Goal: Information Seeking & Learning: Learn about a topic

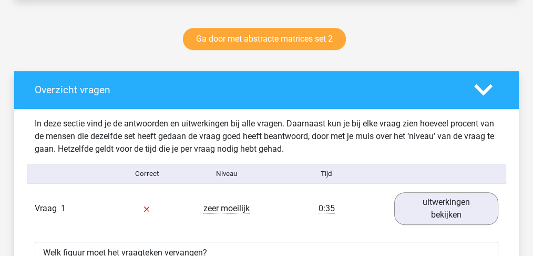
scroll to position [491, 0]
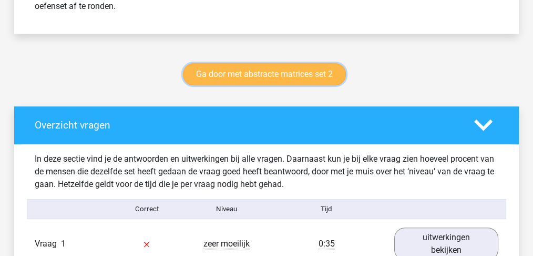
click at [268, 75] on link "Ga door met abstracte matrices set 2" at bounding box center [264, 74] width 163 height 22
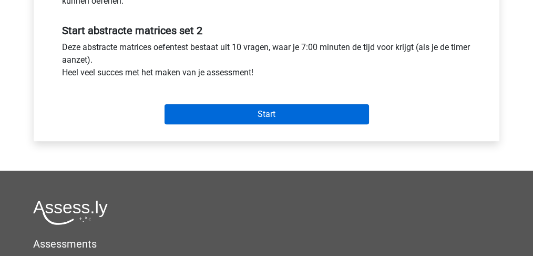
scroll to position [386, 0]
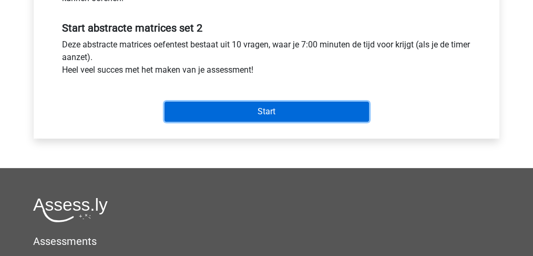
click at [260, 108] on input "Start" at bounding box center [267, 112] width 205 height 20
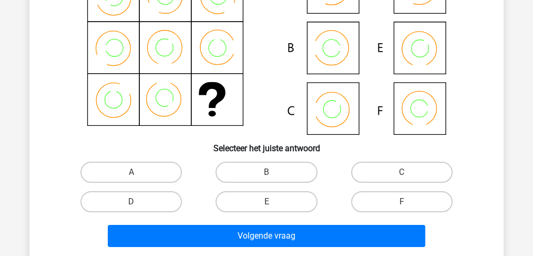
scroll to position [140, 0]
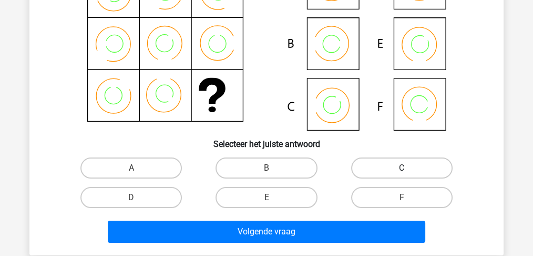
click at [400, 163] on label "C" at bounding box center [402, 167] width 102 height 21
click at [402, 168] on input "C" at bounding box center [405, 171] width 7 height 7
radio input "true"
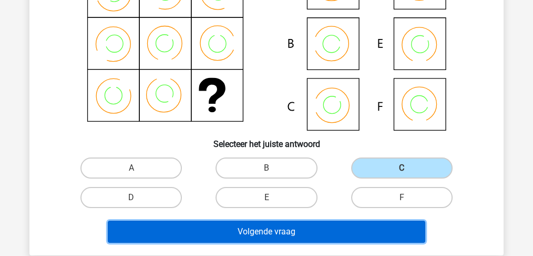
click at [263, 231] on button "Volgende vraag" at bounding box center [267, 231] width 318 height 22
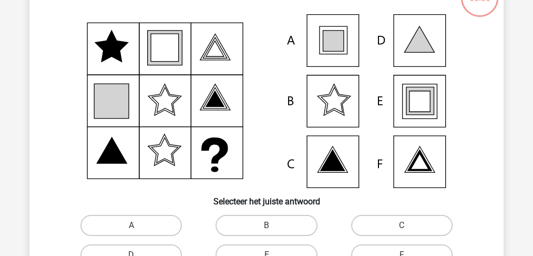
scroll to position [83, 0]
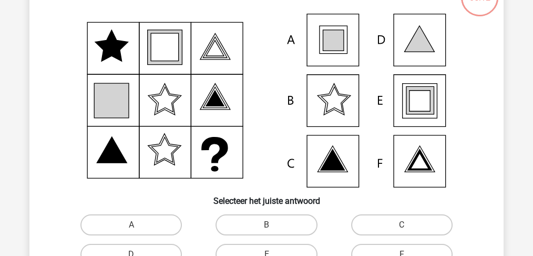
click at [334, 37] on icon at bounding box center [333, 40] width 21 height 21
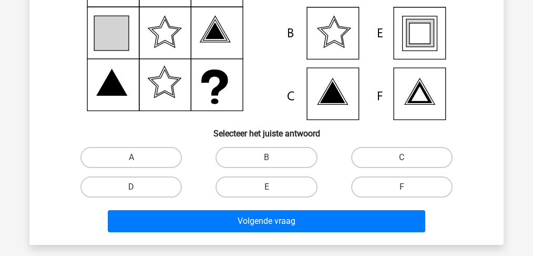
scroll to position [154, 0]
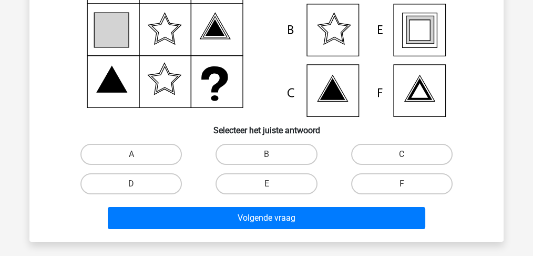
click at [132, 155] on input "A" at bounding box center [135, 157] width 7 height 7
radio input "true"
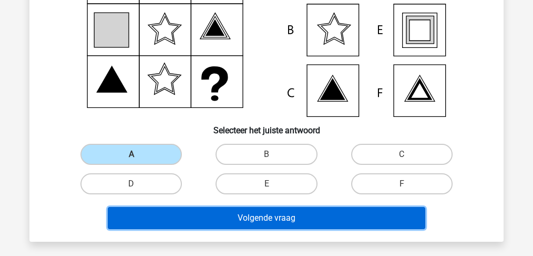
click at [304, 214] on button "Volgende vraag" at bounding box center [267, 218] width 318 height 22
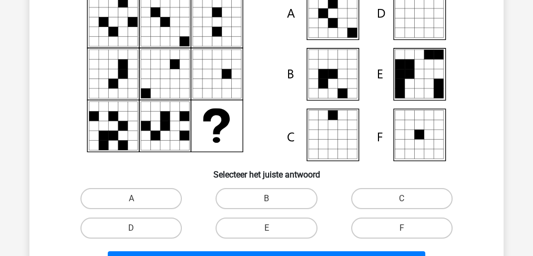
scroll to position [140, 0]
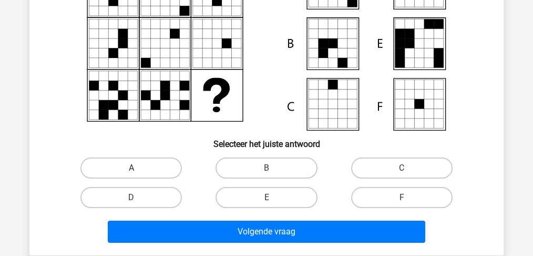
click at [136, 166] on label "A" at bounding box center [131, 167] width 102 height 21
click at [136, 168] on input "A" at bounding box center [135, 171] width 7 height 7
radio input "true"
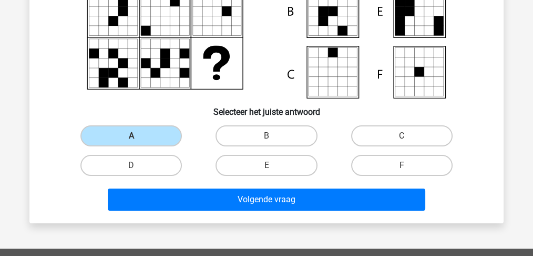
scroll to position [210, 0]
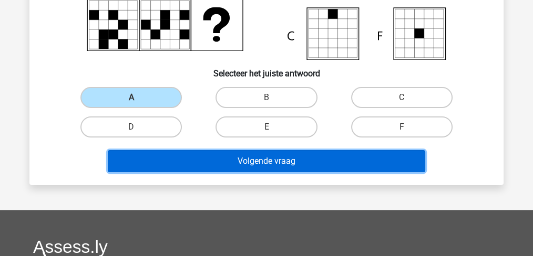
click at [264, 161] on button "Volgende vraag" at bounding box center [267, 161] width 318 height 22
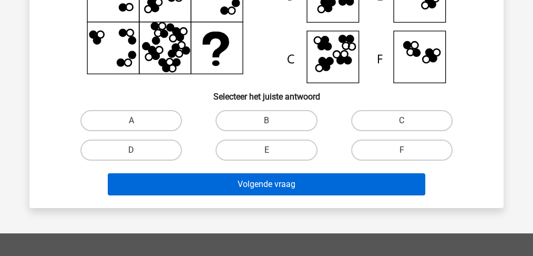
scroll to position [188, 0]
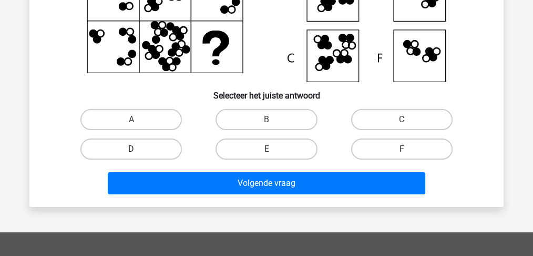
click at [153, 146] on label "D" at bounding box center [131, 148] width 102 height 21
click at [138, 149] on input "D" at bounding box center [135, 152] width 7 height 7
radio input "true"
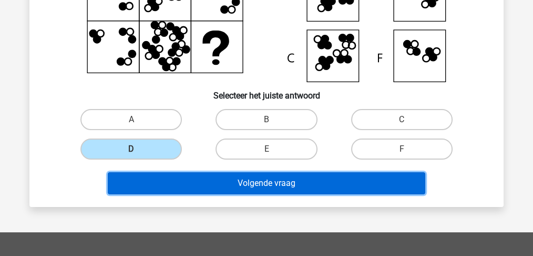
click at [221, 181] on button "Volgende vraag" at bounding box center [267, 183] width 318 height 22
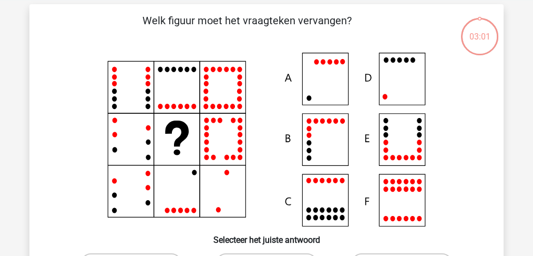
scroll to position [48, 0]
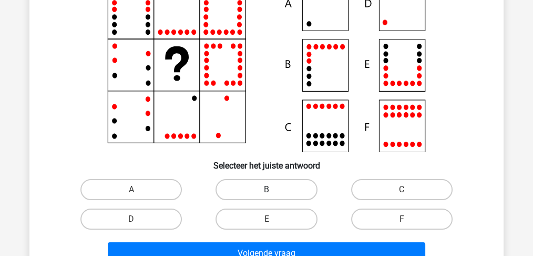
click at [264, 188] on label "B" at bounding box center [267, 189] width 102 height 21
click at [267, 189] on input "B" at bounding box center [270, 192] width 7 height 7
radio input "true"
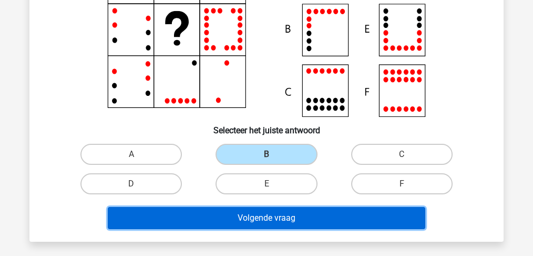
click at [264, 219] on button "Volgende vraag" at bounding box center [267, 218] width 318 height 22
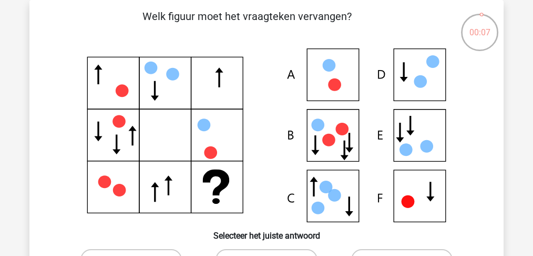
scroll to position [0, 0]
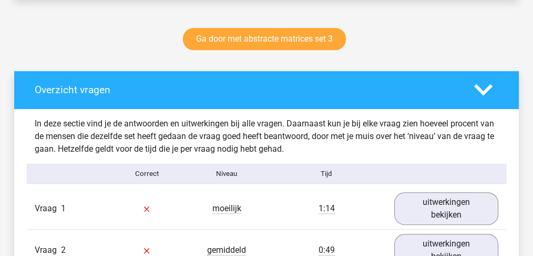
scroll to position [631, 0]
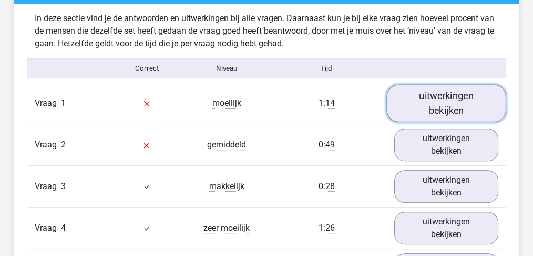
click at [440, 98] on link "uitwerkingen bekijken" at bounding box center [447, 102] width 120 height 37
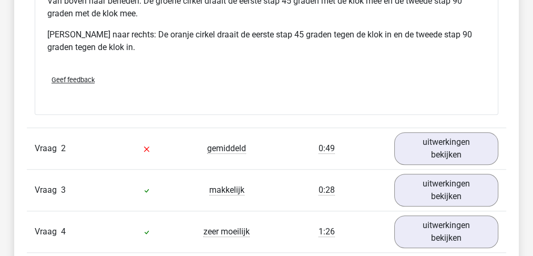
scroll to position [1087, 0]
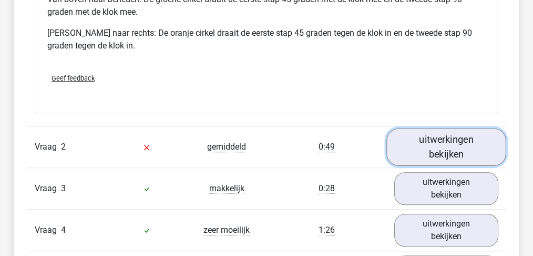
click at [435, 141] on link "uitwerkingen bekijken" at bounding box center [447, 146] width 120 height 37
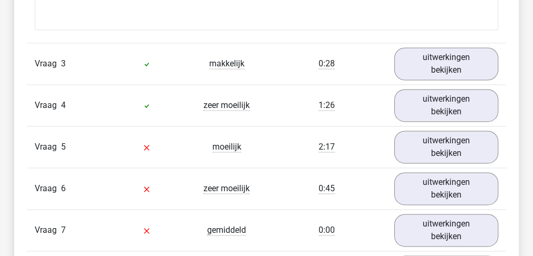
scroll to position [1648, 0]
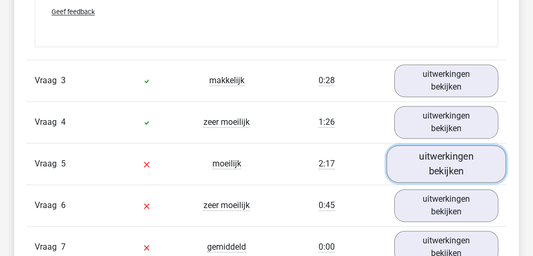
click at [442, 163] on link "uitwerkingen bekijken" at bounding box center [447, 163] width 120 height 37
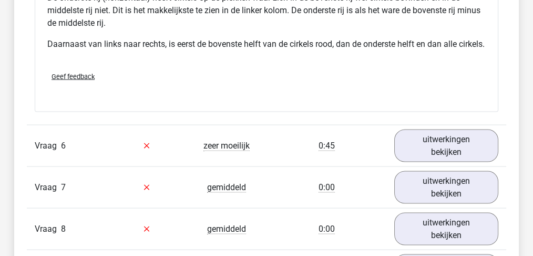
scroll to position [2244, 0]
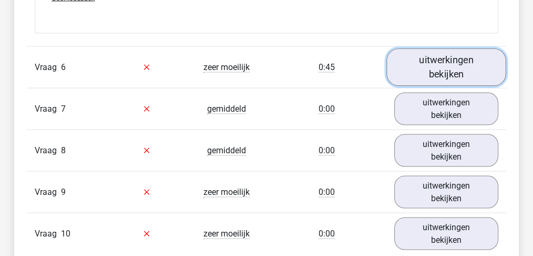
click at [445, 75] on link "uitwerkingen bekijken" at bounding box center [447, 66] width 120 height 37
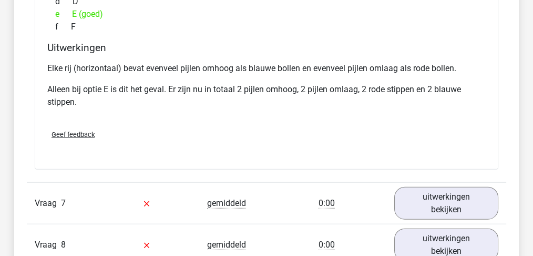
scroll to position [2736, 0]
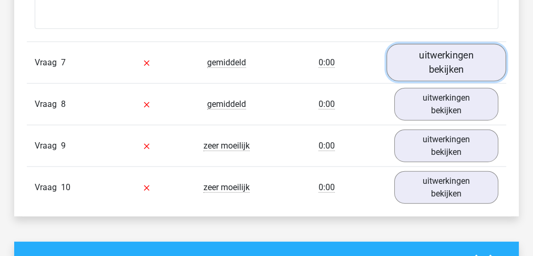
click at [447, 63] on link "uitwerkingen bekijken" at bounding box center [447, 62] width 120 height 37
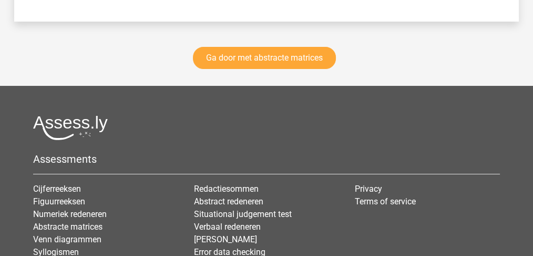
scroll to position [3968, 0]
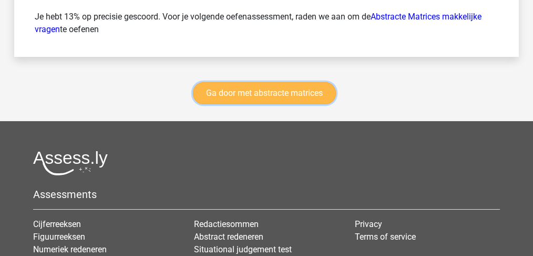
click at [260, 93] on link "Ga door met abstracte matrices" at bounding box center [264, 93] width 143 height 22
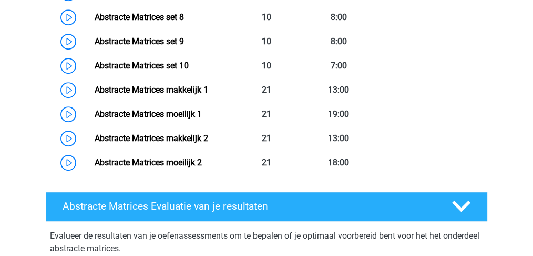
scroll to position [749, 0]
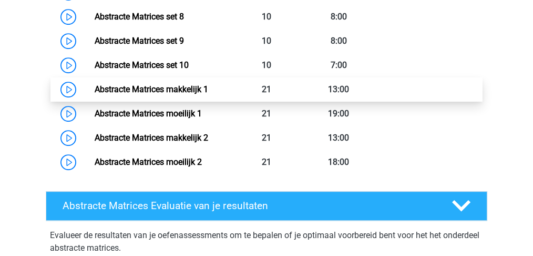
click at [173, 87] on link "Abstracte Matrices makkelijk 1" at bounding box center [151, 89] width 114 height 10
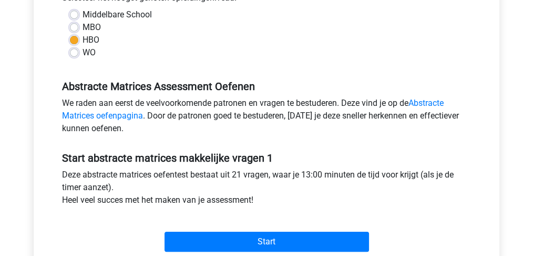
scroll to position [316, 0]
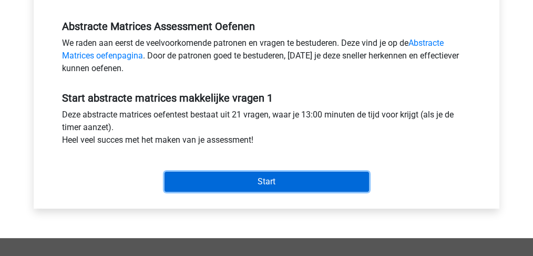
click at [257, 183] on input "Start" at bounding box center [267, 181] width 205 height 20
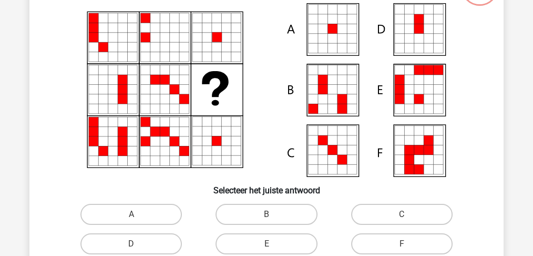
scroll to position [140, 0]
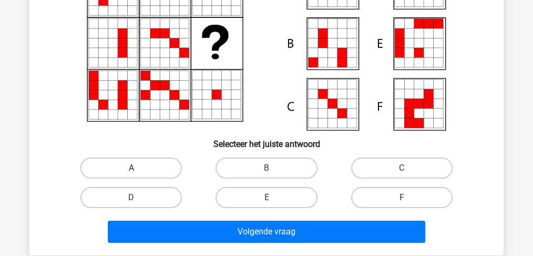
click at [154, 161] on label "A" at bounding box center [131, 167] width 102 height 21
click at [138, 168] on input "A" at bounding box center [135, 171] width 7 height 7
radio input "true"
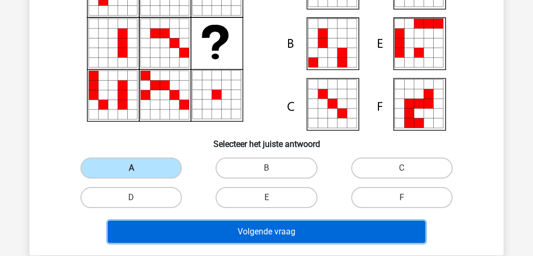
click at [256, 235] on button "Volgende vraag" at bounding box center [267, 231] width 318 height 22
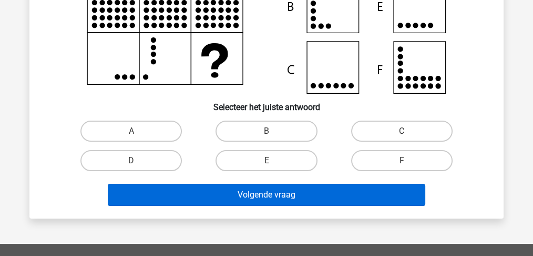
scroll to position [188, 0]
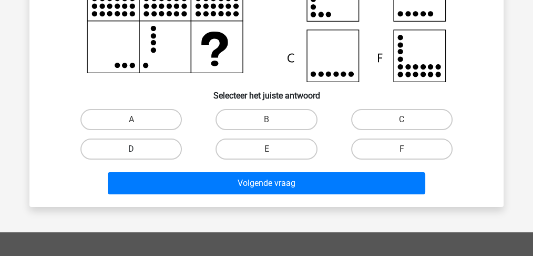
click at [129, 150] on label "D" at bounding box center [131, 148] width 102 height 21
click at [132, 150] on input "D" at bounding box center [135, 152] width 7 height 7
radio input "true"
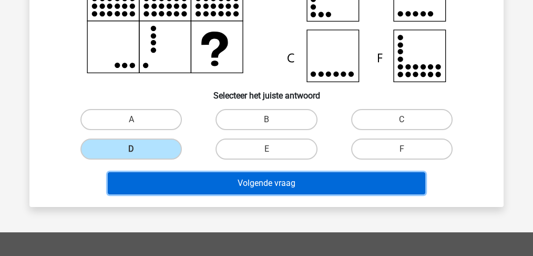
click at [211, 181] on button "Volgende vraag" at bounding box center [267, 183] width 318 height 22
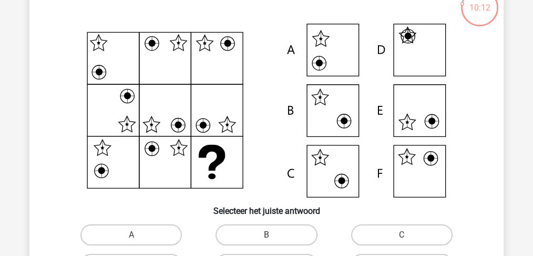
scroll to position [118, 0]
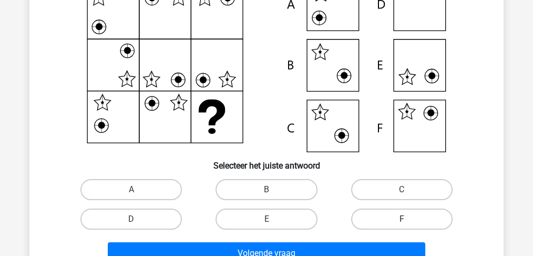
click at [396, 212] on label "F" at bounding box center [402, 218] width 102 height 21
click at [402, 219] on input "F" at bounding box center [405, 222] width 7 height 7
radio input "true"
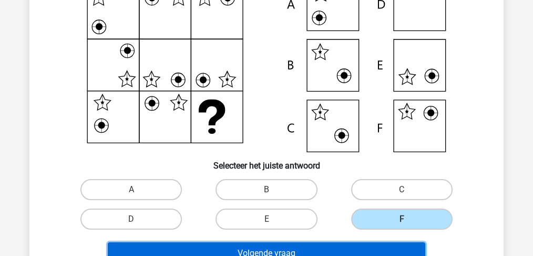
click at [335, 250] on button "Volgende vraag" at bounding box center [267, 253] width 318 height 22
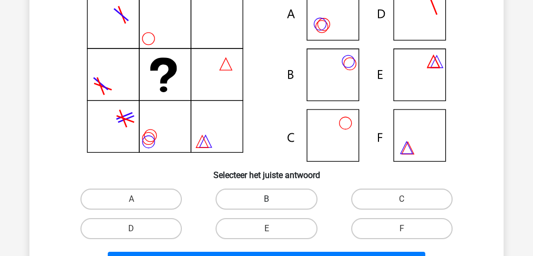
scroll to position [154, 0]
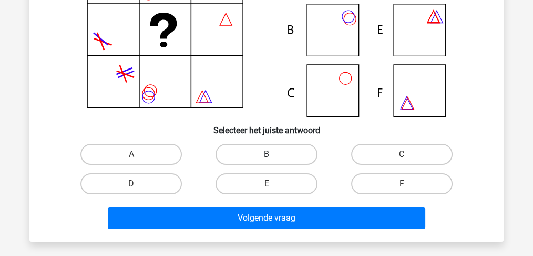
click at [256, 153] on label "B" at bounding box center [267, 154] width 102 height 21
click at [267, 154] on input "B" at bounding box center [270, 157] width 7 height 7
radio input "true"
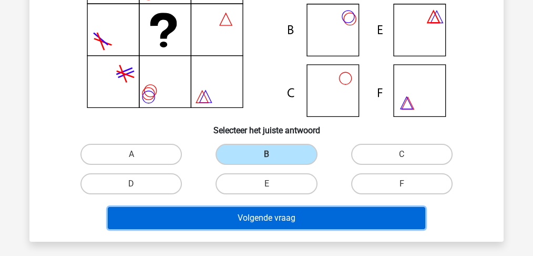
click at [260, 217] on button "Volgende vraag" at bounding box center [267, 218] width 318 height 22
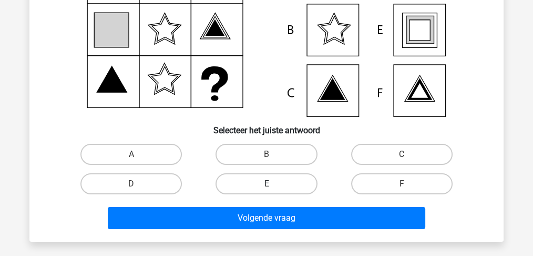
click at [261, 185] on label "E" at bounding box center [267, 183] width 102 height 21
click at [267, 185] on input "E" at bounding box center [270, 187] width 7 height 7
radio input "true"
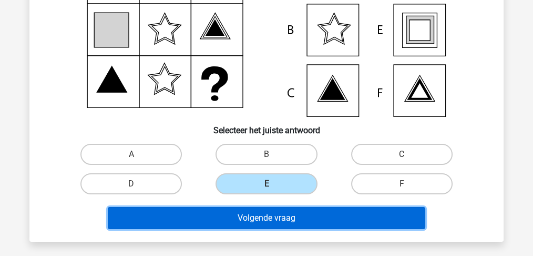
click at [268, 221] on button "Volgende vraag" at bounding box center [267, 218] width 318 height 22
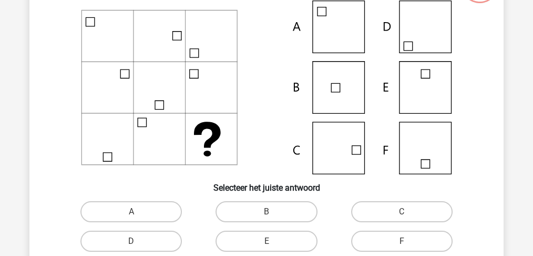
scroll to position [48, 0]
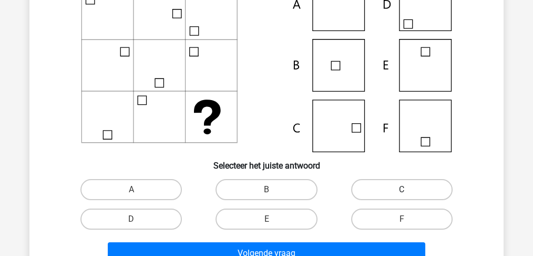
click at [390, 191] on label "C" at bounding box center [402, 189] width 102 height 21
click at [402, 191] on input "C" at bounding box center [405, 192] width 7 height 7
radio input "true"
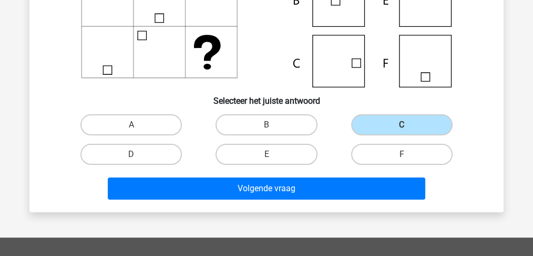
scroll to position [224, 0]
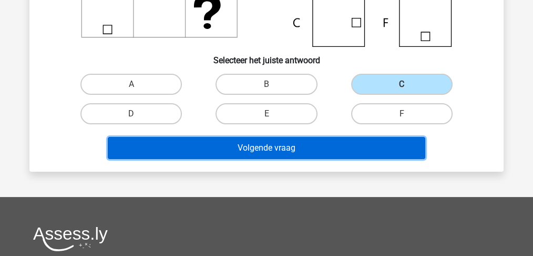
click at [269, 150] on button "Volgende vraag" at bounding box center [267, 148] width 318 height 22
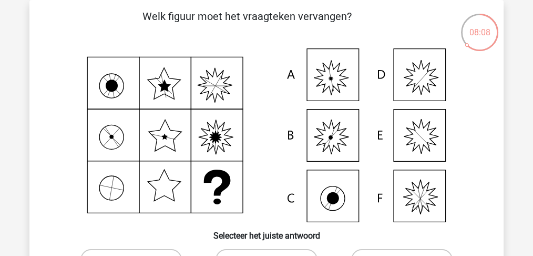
scroll to position [188, 0]
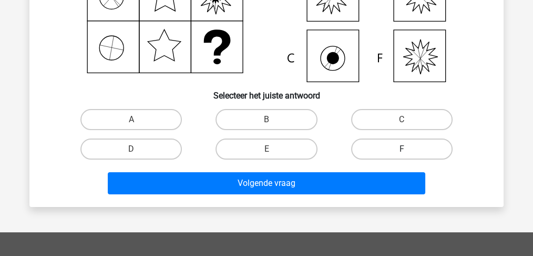
click at [389, 145] on label "F" at bounding box center [402, 148] width 102 height 21
click at [402, 149] on input "F" at bounding box center [405, 152] width 7 height 7
radio input "true"
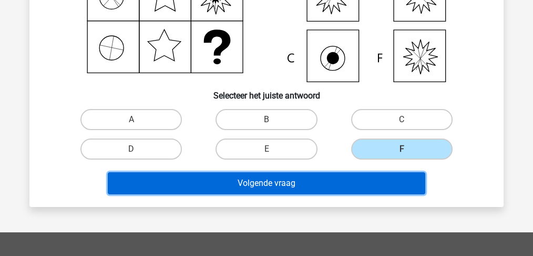
click at [341, 174] on button "Volgende vraag" at bounding box center [267, 183] width 318 height 22
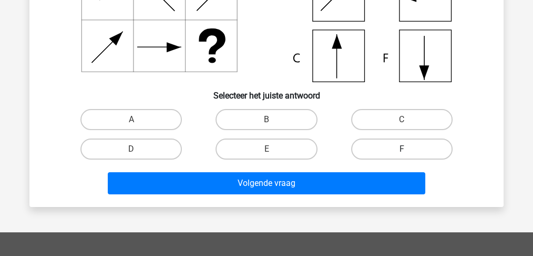
click at [401, 147] on label "F" at bounding box center [402, 148] width 102 height 21
click at [402, 149] on input "F" at bounding box center [405, 152] width 7 height 7
radio input "true"
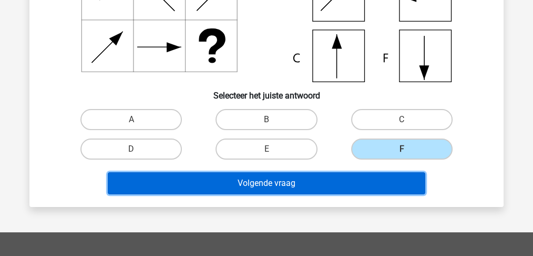
click at [344, 183] on button "Volgende vraag" at bounding box center [267, 183] width 318 height 22
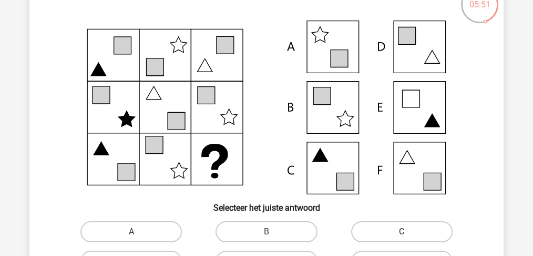
scroll to position [118, 0]
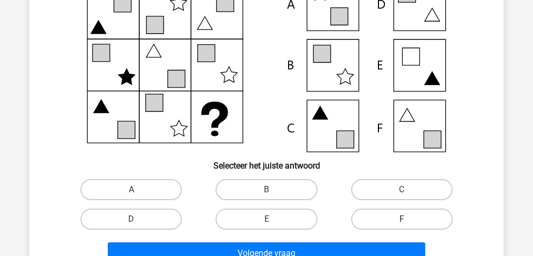
drag, startPoint x: 395, startPoint y: 214, endPoint x: 369, endPoint y: 226, distance: 29.0
click at [394, 215] on label "F" at bounding box center [402, 218] width 102 height 21
click at [402, 219] on input "F" at bounding box center [405, 222] width 7 height 7
radio input "true"
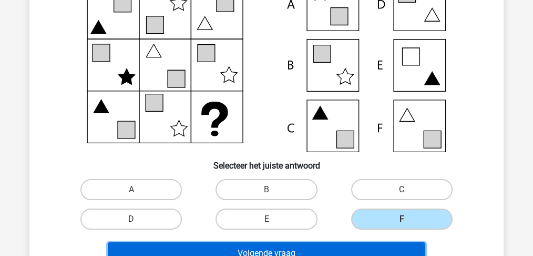
click at [327, 246] on button "Volgende vraag" at bounding box center [267, 253] width 318 height 22
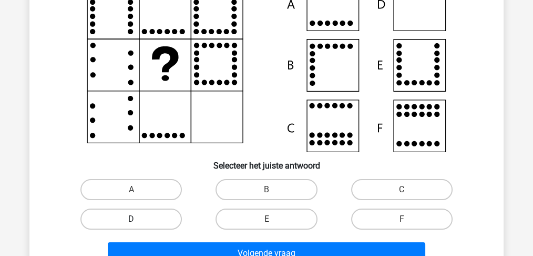
click at [154, 216] on label "D" at bounding box center [131, 218] width 102 height 21
click at [138, 219] on input "D" at bounding box center [135, 222] width 7 height 7
radio input "true"
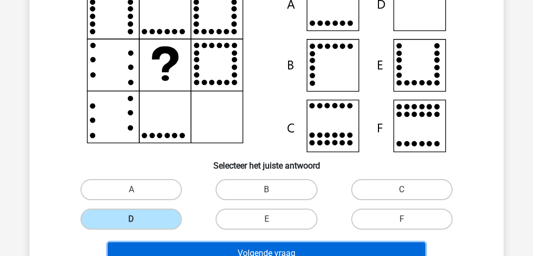
click at [213, 249] on button "Volgende vraag" at bounding box center [267, 253] width 318 height 22
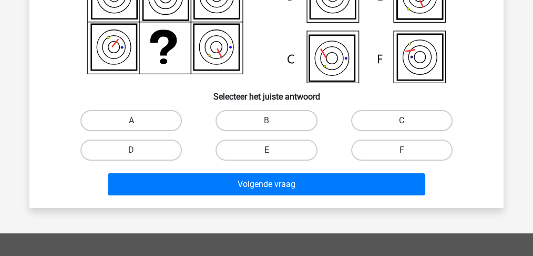
scroll to position [188, 0]
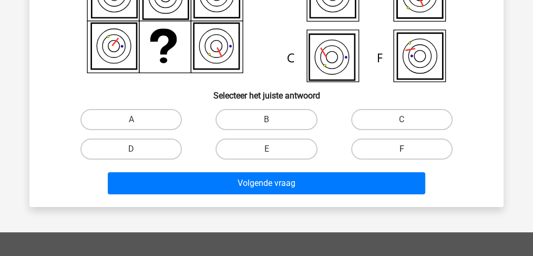
click at [389, 143] on label "F" at bounding box center [402, 148] width 102 height 21
click at [402, 149] on input "F" at bounding box center [405, 152] width 7 height 7
radio input "true"
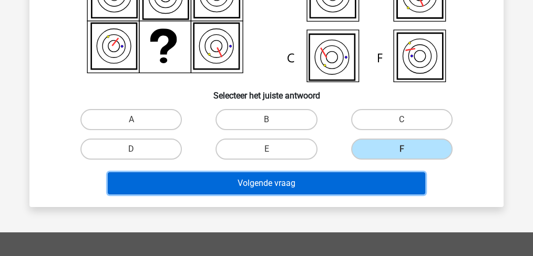
click at [248, 184] on button "Volgende vraag" at bounding box center [267, 183] width 318 height 22
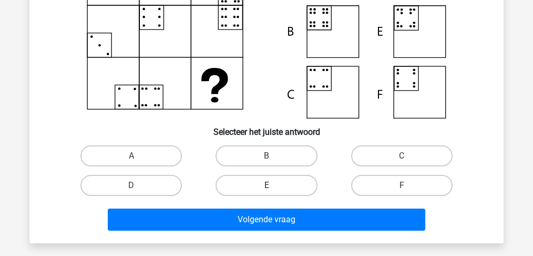
scroll to position [154, 0]
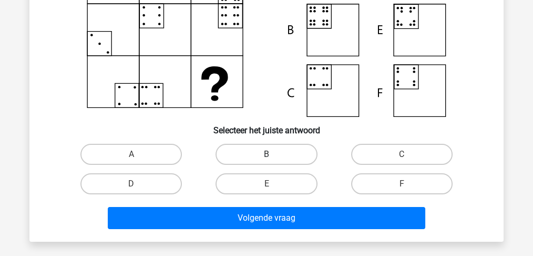
click at [260, 150] on label "B" at bounding box center [267, 154] width 102 height 21
click at [267, 154] on input "B" at bounding box center [270, 157] width 7 height 7
radio input "true"
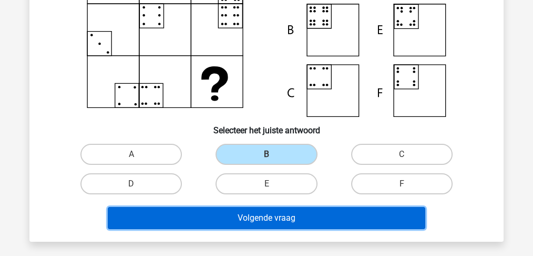
click at [250, 217] on button "Volgende vraag" at bounding box center [267, 218] width 318 height 22
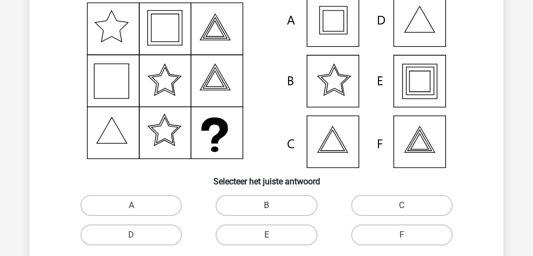
scroll to position [141, 0]
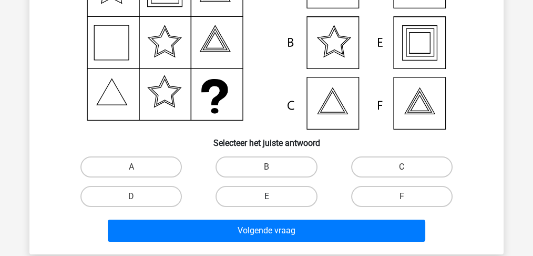
click at [266, 198] on label "E" at bounding box center [267, 196] width 102 height 21
click at [267, 198] on input "E" at bounding box center [270, 199] width 7 height 7
radio input "true"
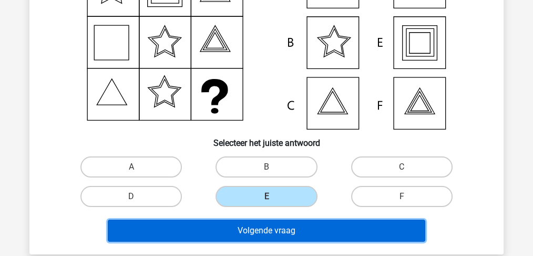
click at [268, 224] on button "Volgende vraag" at bounding box center [267, 230] width 318 height 22
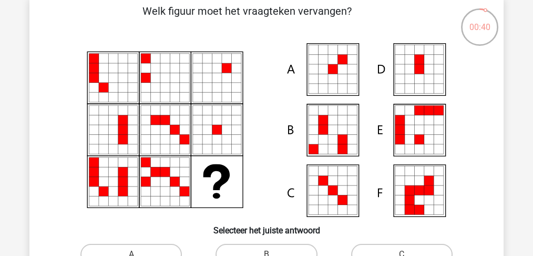
scroll to position [154, 0]
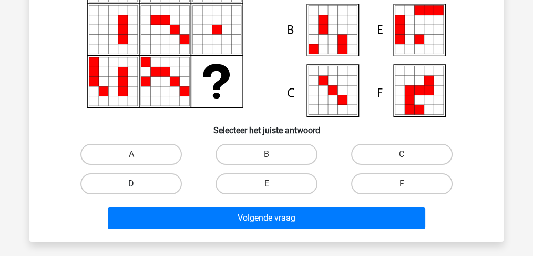
click at [146, 175] on label "D" at bounding box center [131, 183] width 102 height 21
click at [138, 184] on input "D" at bounding box center [135, 187] width 7 height 7
radio input "true"
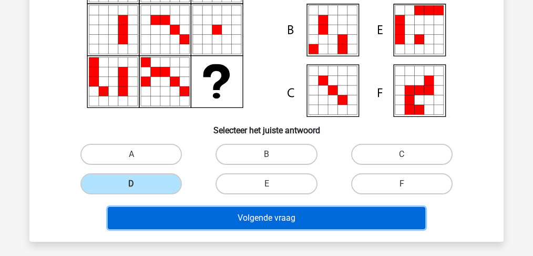
click at [249, 217] on button "Volgende vraag" at bounding box center [267, 218] width 318 height 22
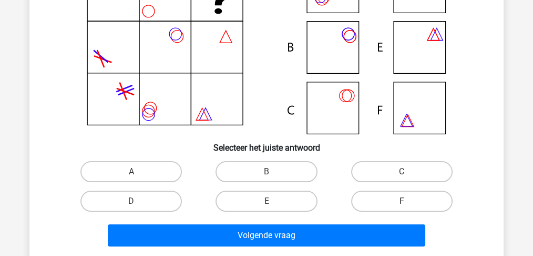
scroll to position [140, 0]
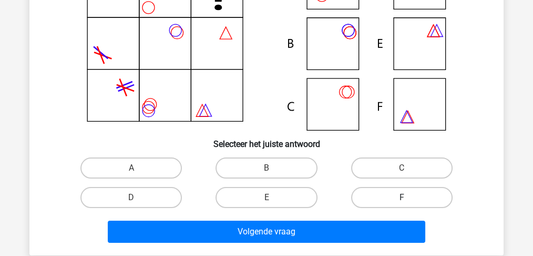
click at [397, 198] on label "F" at bounding box center [402, 197] width 102 height 21
click at [402, 198] on input "F" at bounding box center [405, 200] width 7 height 7
radio input "true"
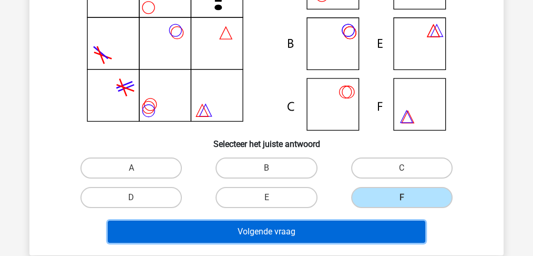
click at [317, 240] on button "Volgende vraag" at bounding box center [267, 231] width 318 height 22
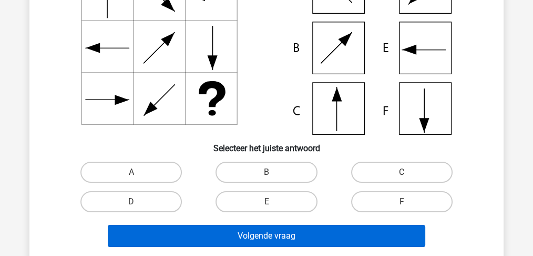
scroll to position [188, 0]
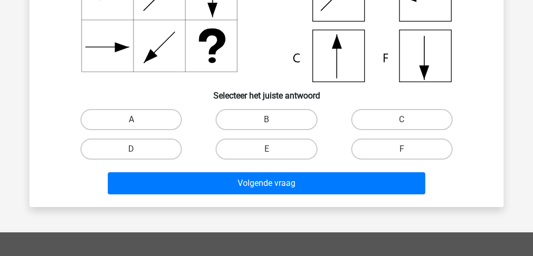
click at [144, 119] on label "A" at bounding box center [131, 119] width 102 height 21
click at [138, 119] on input "A" at bounding box center [135, 122] width 7 height 7
radio input "true"
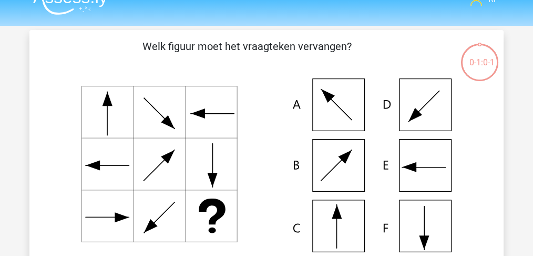
scroll to position [13, 0]
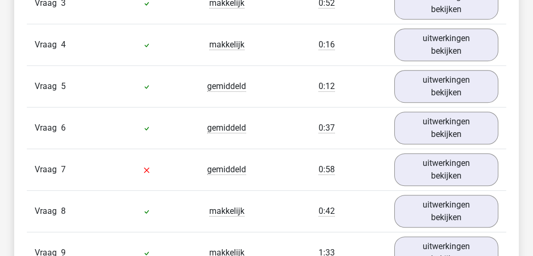
scroll to position [890, 0]
